Goal: Information Seeking & Learning: Find specific fact

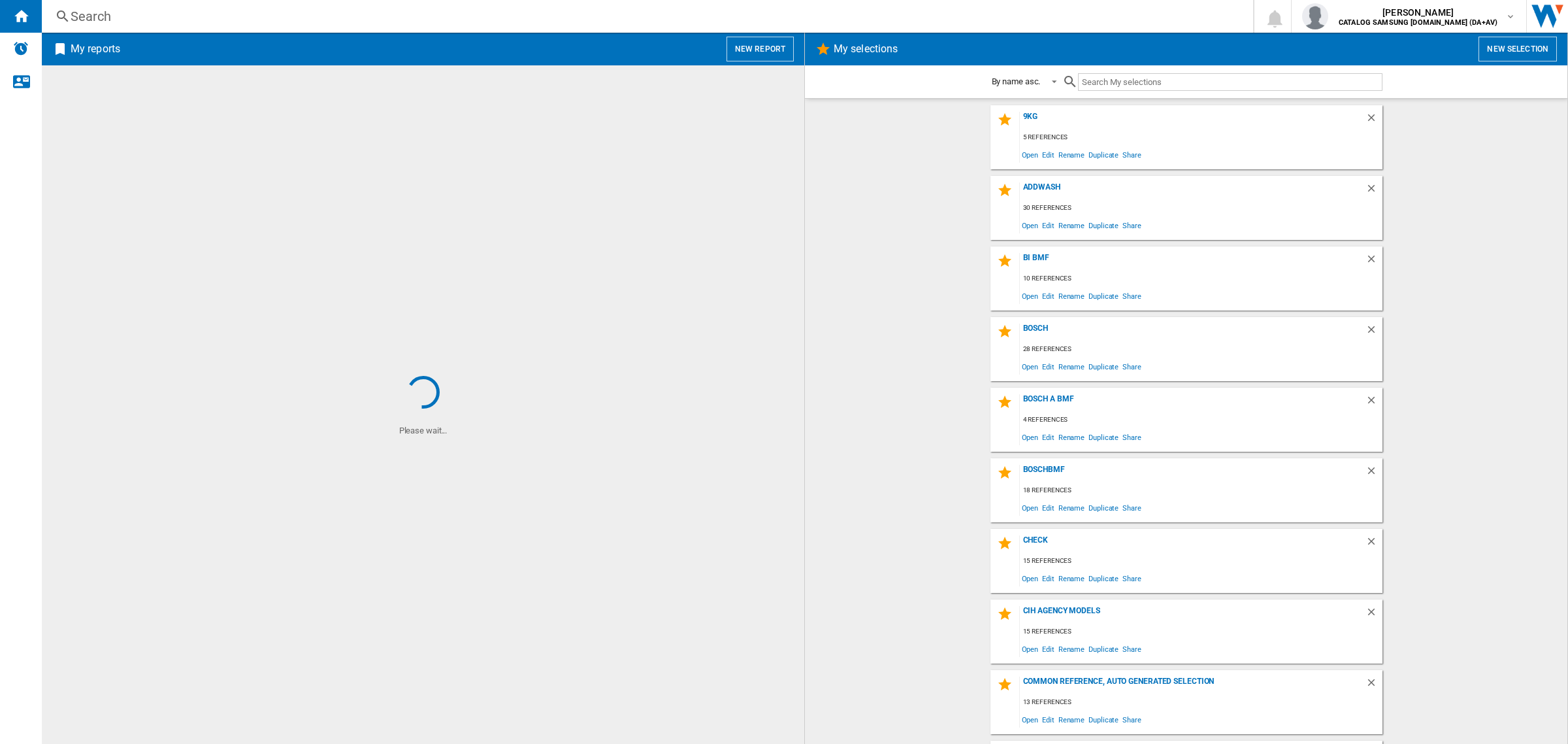
click at [536, 21] on div "Search" at bounding box center [645, 16] width 1149 height 18
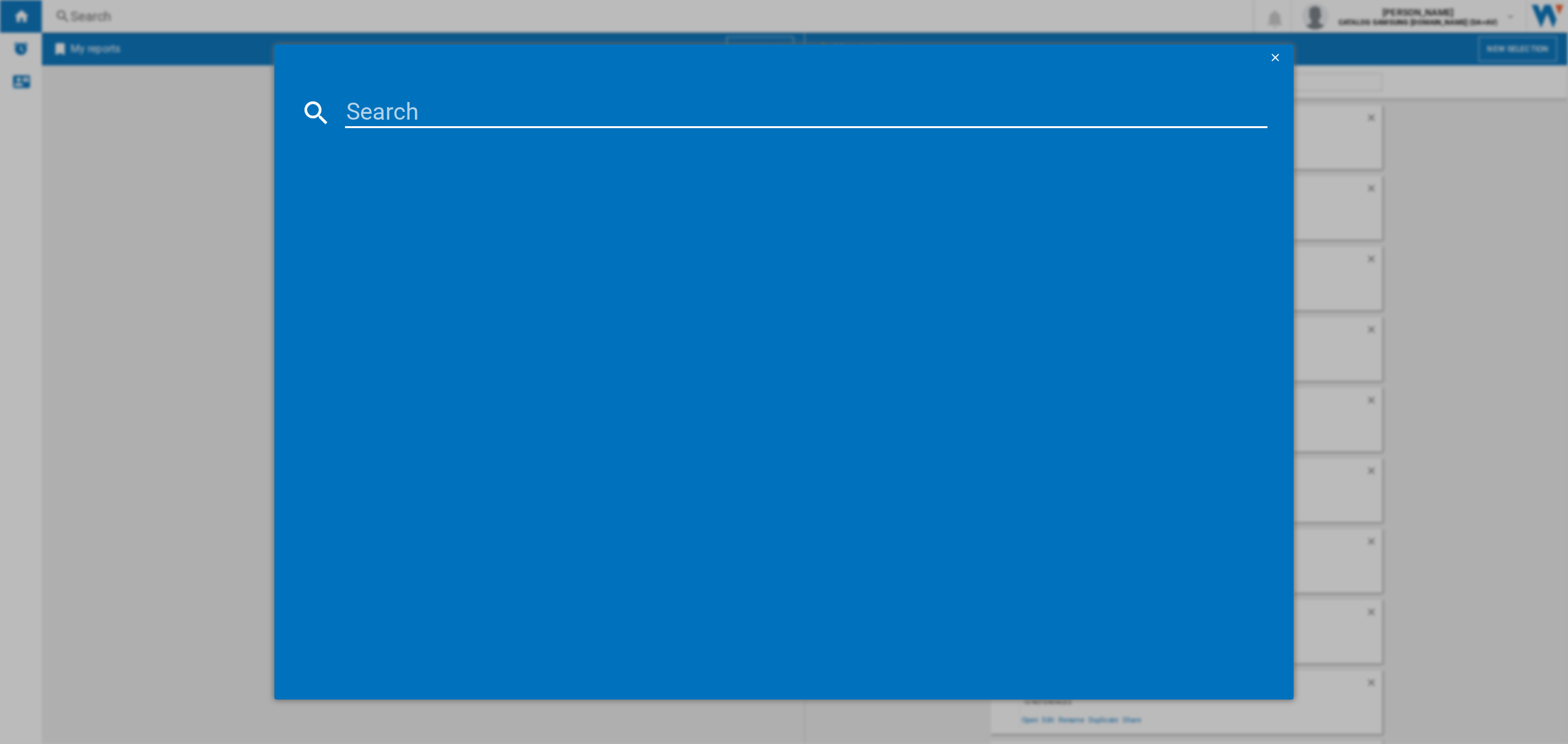
click at [521, 102] on input at bounding box center [806, 113] width 923 height 31
paste input "HO66FAPIZZACHEF"
type input "HO66FAPIZZACHEF"
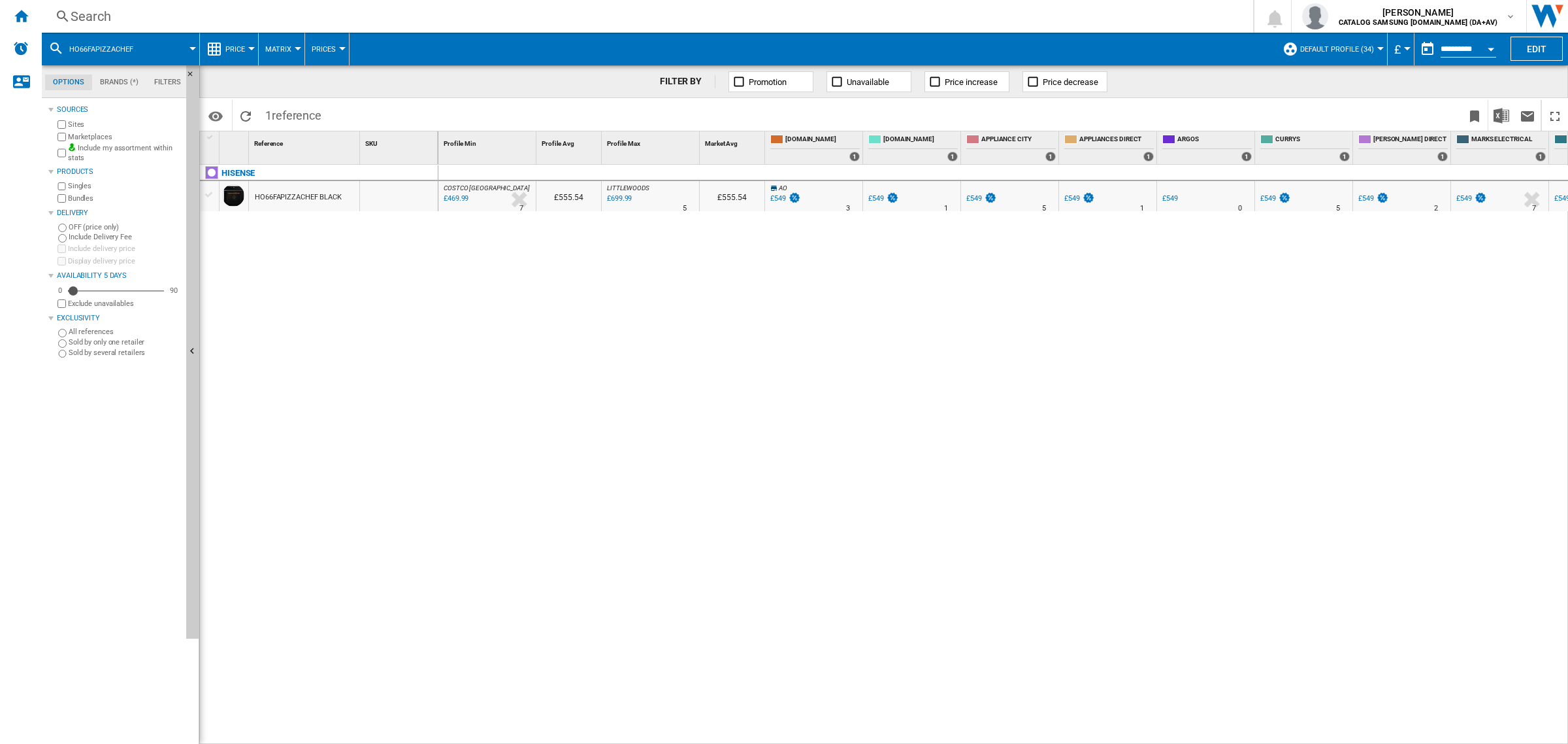
click at [364, 11] on div "Search" at bounding box center [645, 16] width 1149 height 18
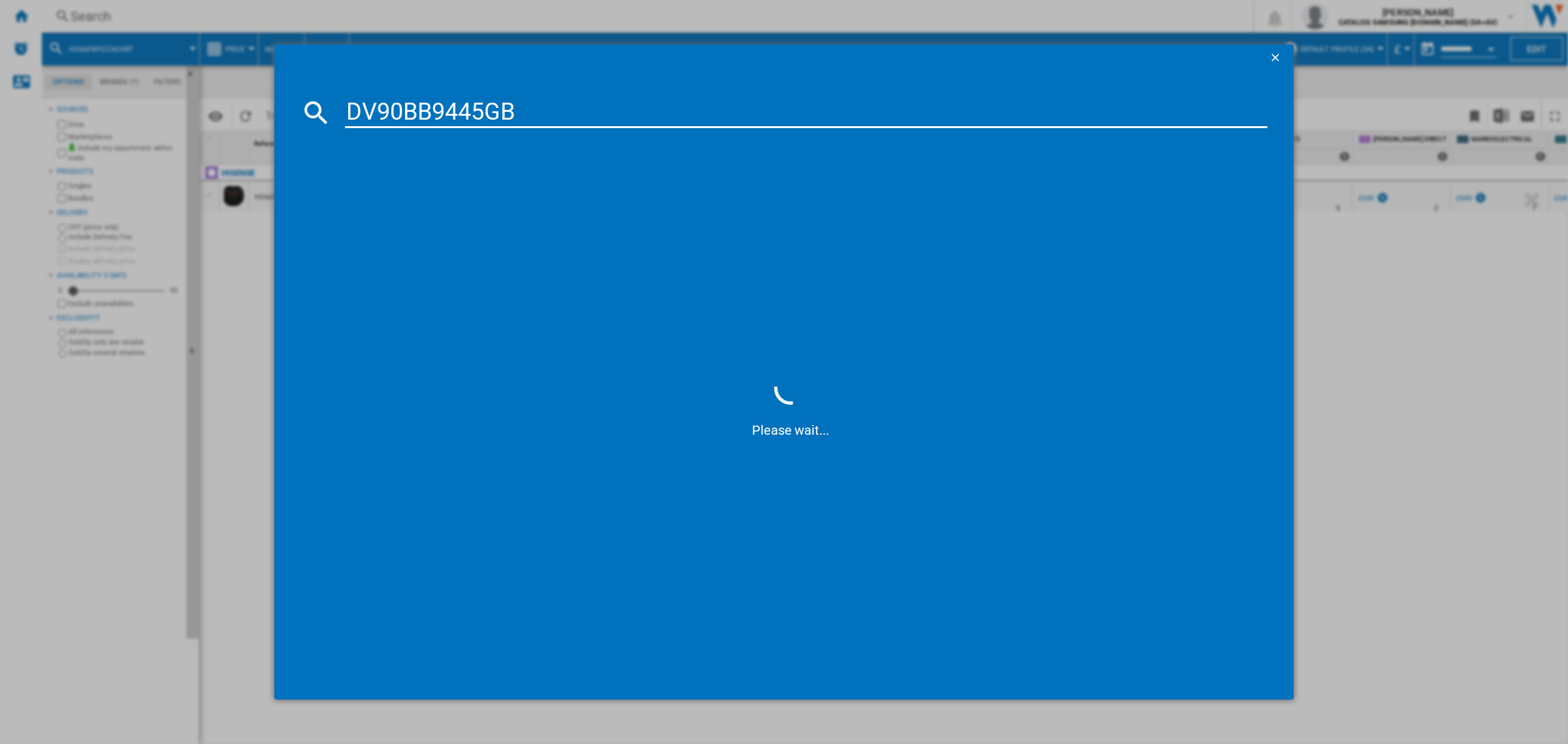
type input "DV90BB9445GB"
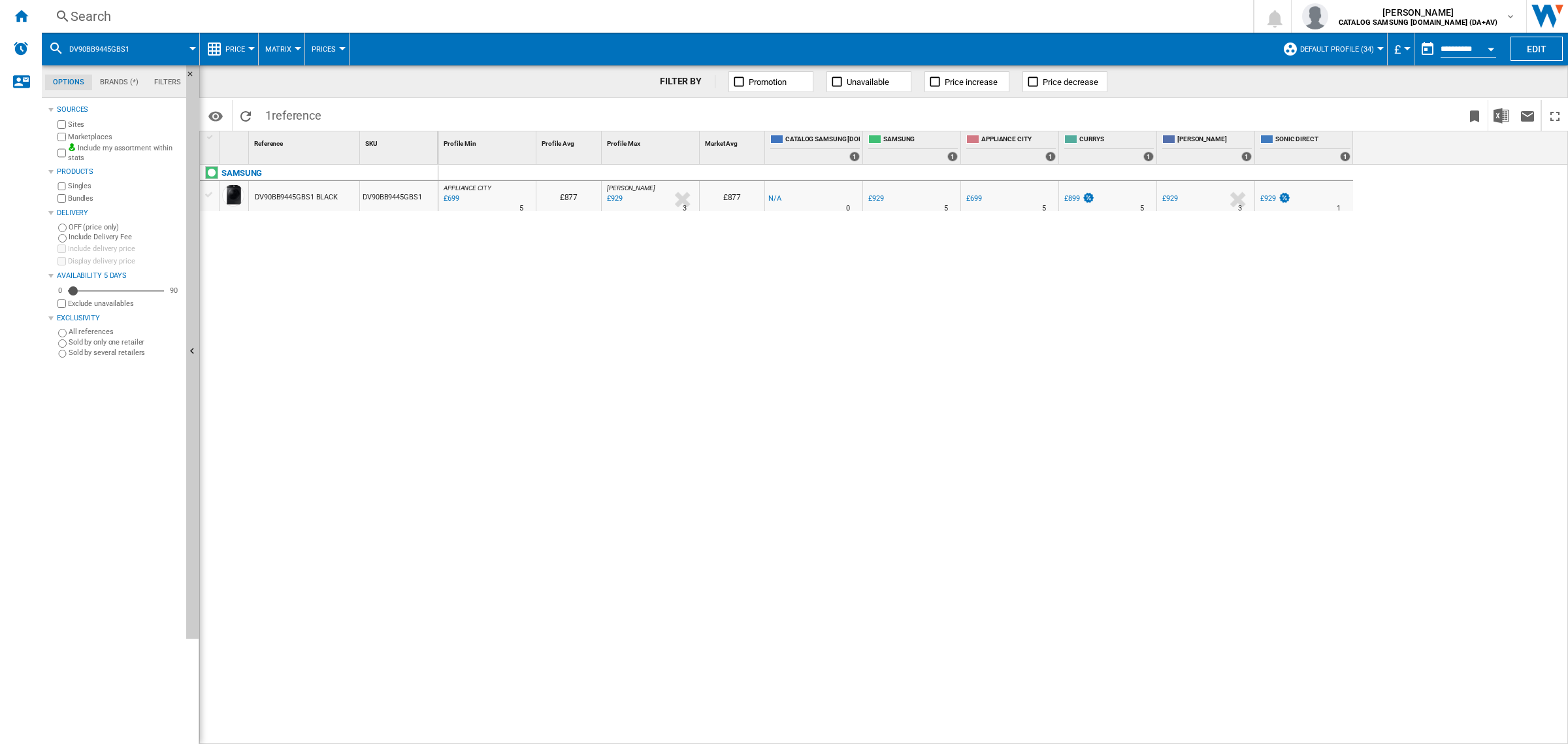
click at [373, 5] on div "Search Search 0 [PERSON_NAME] CATALOG SAMSUNG [DOMAIN_NAME] (DA+AV) CATALOG SAM…" at bounding box center [805, 16] width 1526 height 33
click at [373, 18] on div "Search" at bounding box center [645, 16] width 1149 height 18
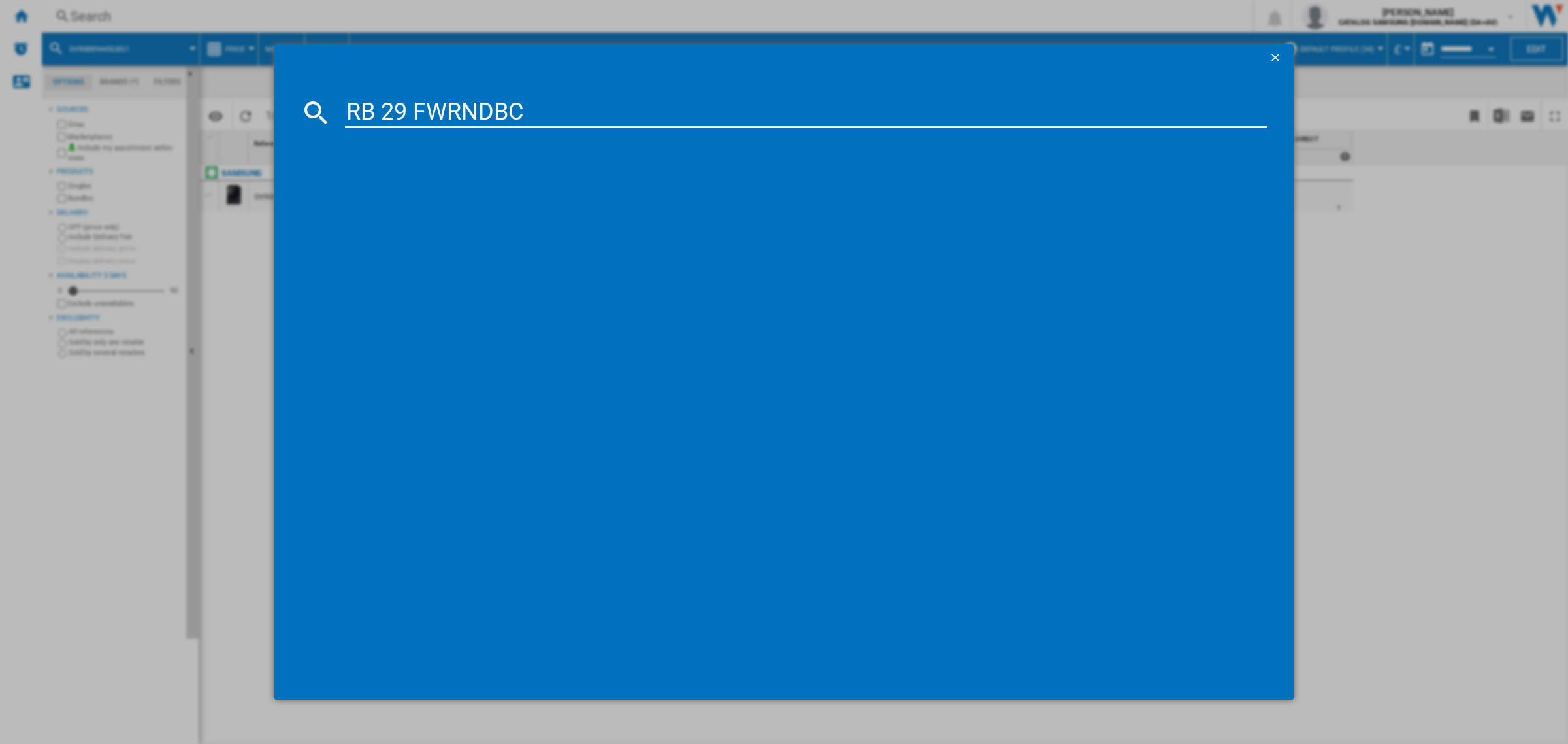
click at [409, 109] on input "RB 29 FWRNDBC" at bounding box center [806, 113] width 923 height 31
click at [381, 108] on input "RB 29FWRNDBC" at bounding box center [806, 113] width 923 height 31
type input "RB29FWRNDBC"
click at [636, 103] on input "RB29FWRNDBC" at bounding box center [806, 113] width 923 height 31
